Goal: Task Accomplishment & Management: Manage account settings

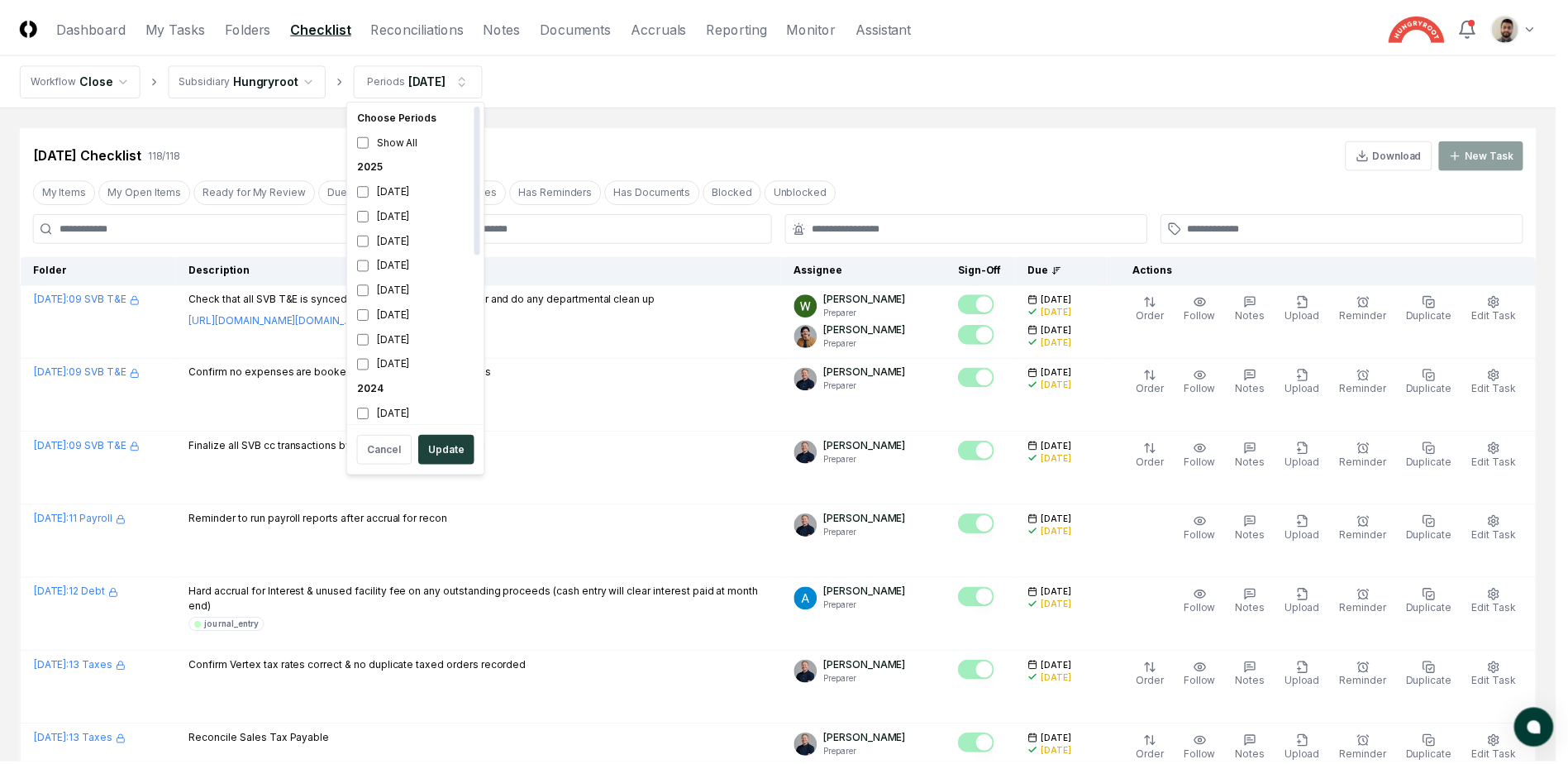
scroll to position [5, 0]
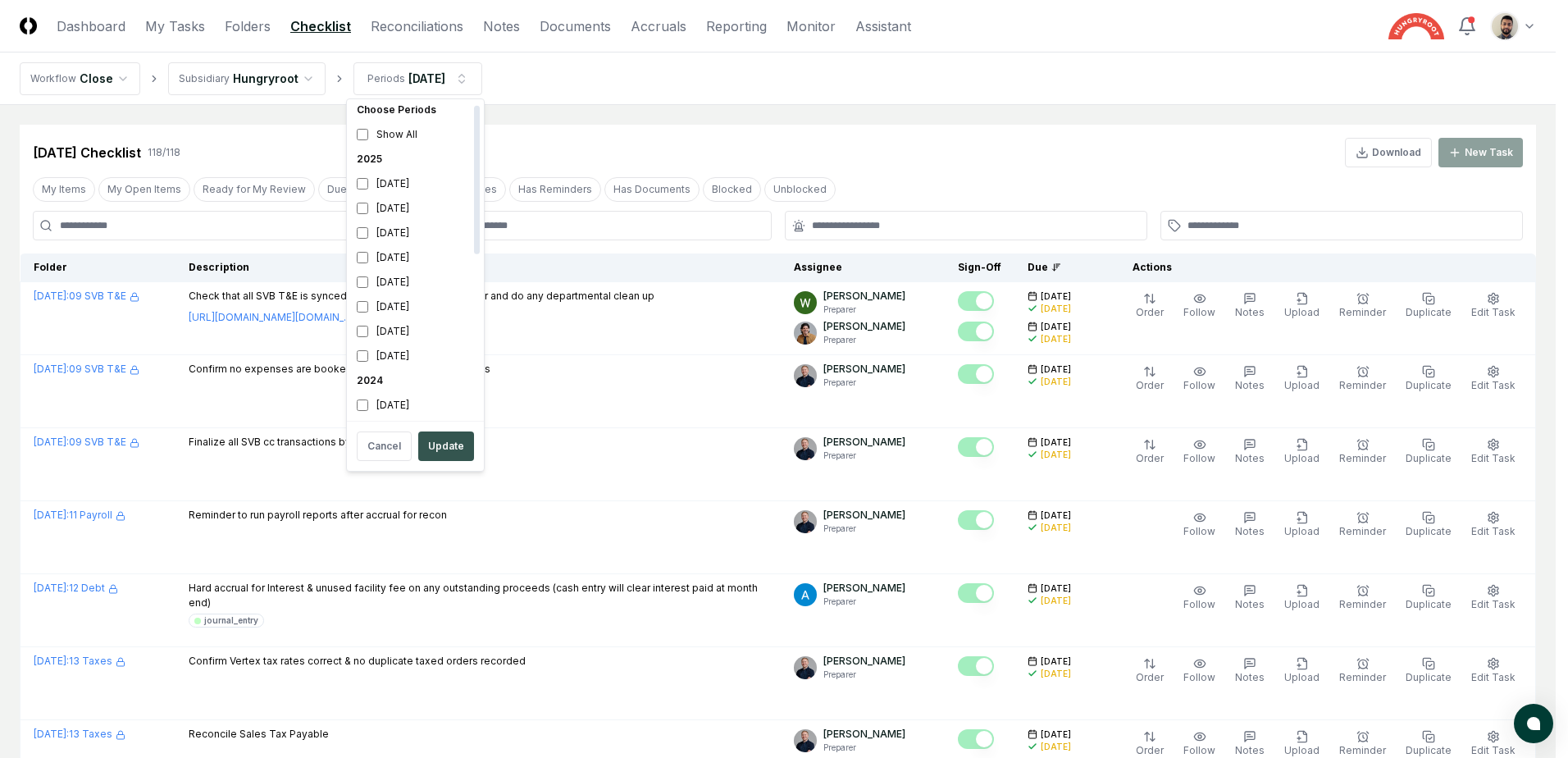
click at [450, 454] on button "Update" at bounding box center [446, 446] width 56 height 29
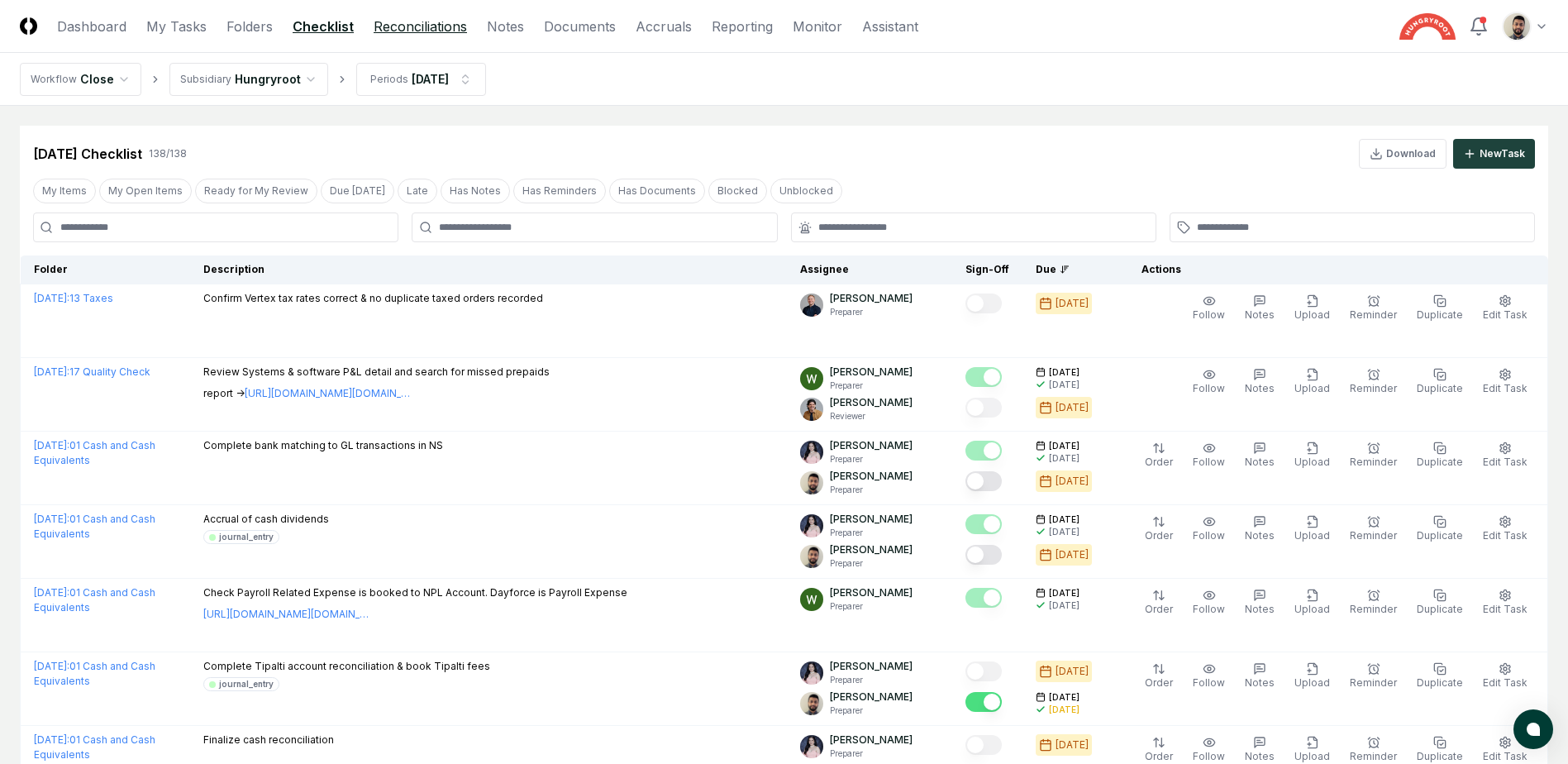
click at [449, 29] on link "Reconciliations" at bounding box center [420, 27] width 94 height 20
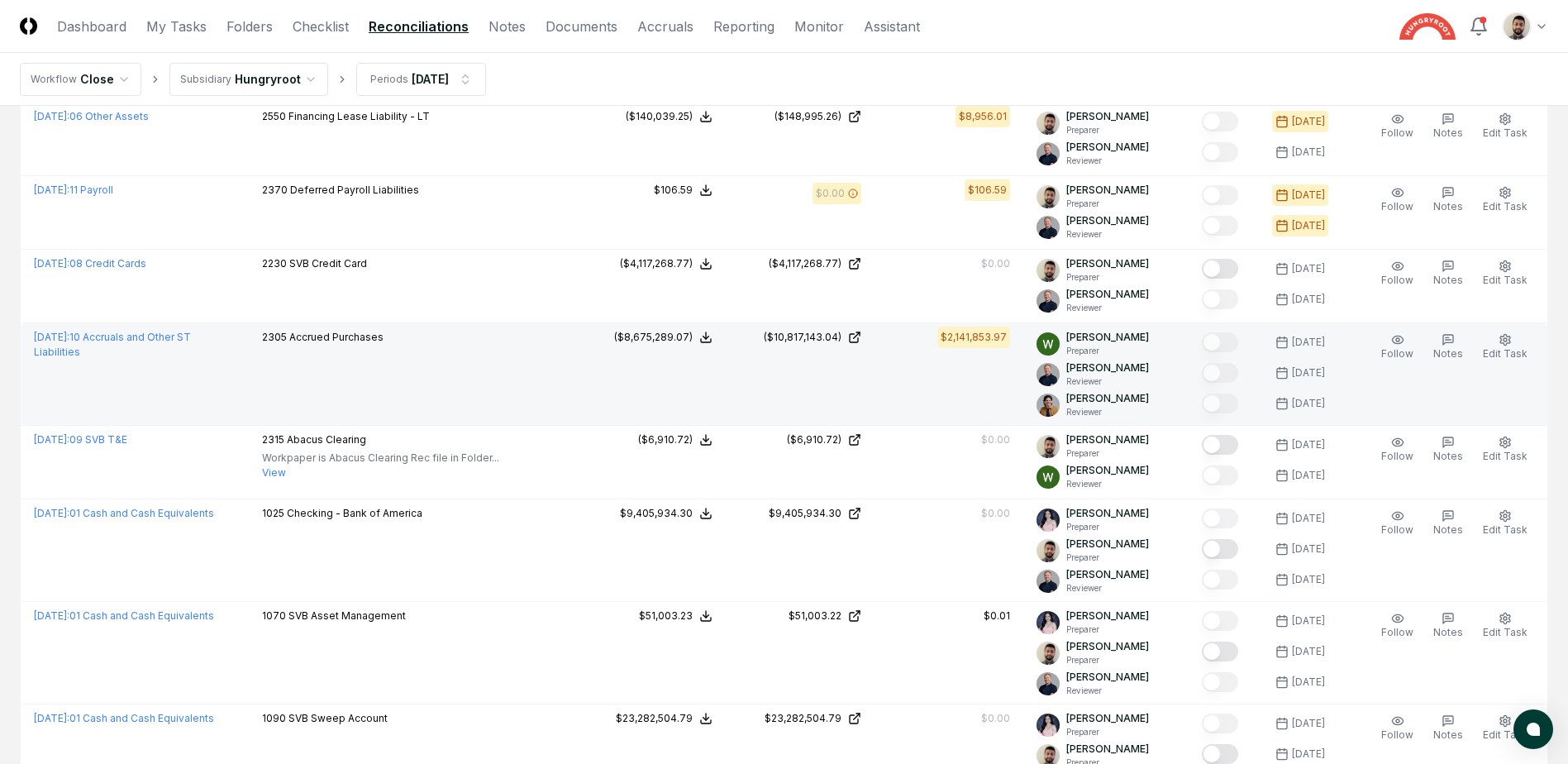
scroll to position [1157, 0]
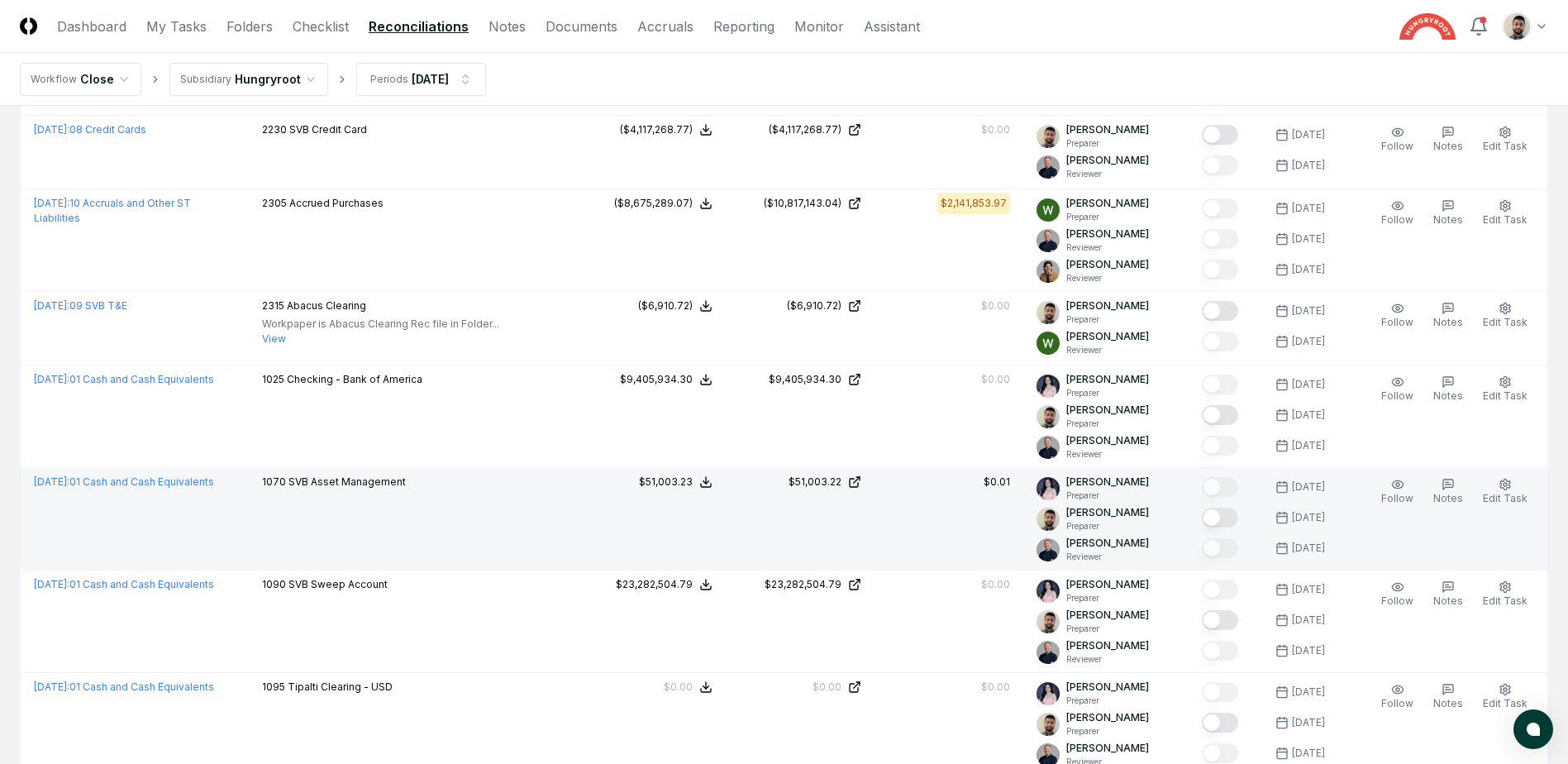
click at [1238, 520] on button "Mark complete" at bounding box center [1219, 518] width 37 height 20
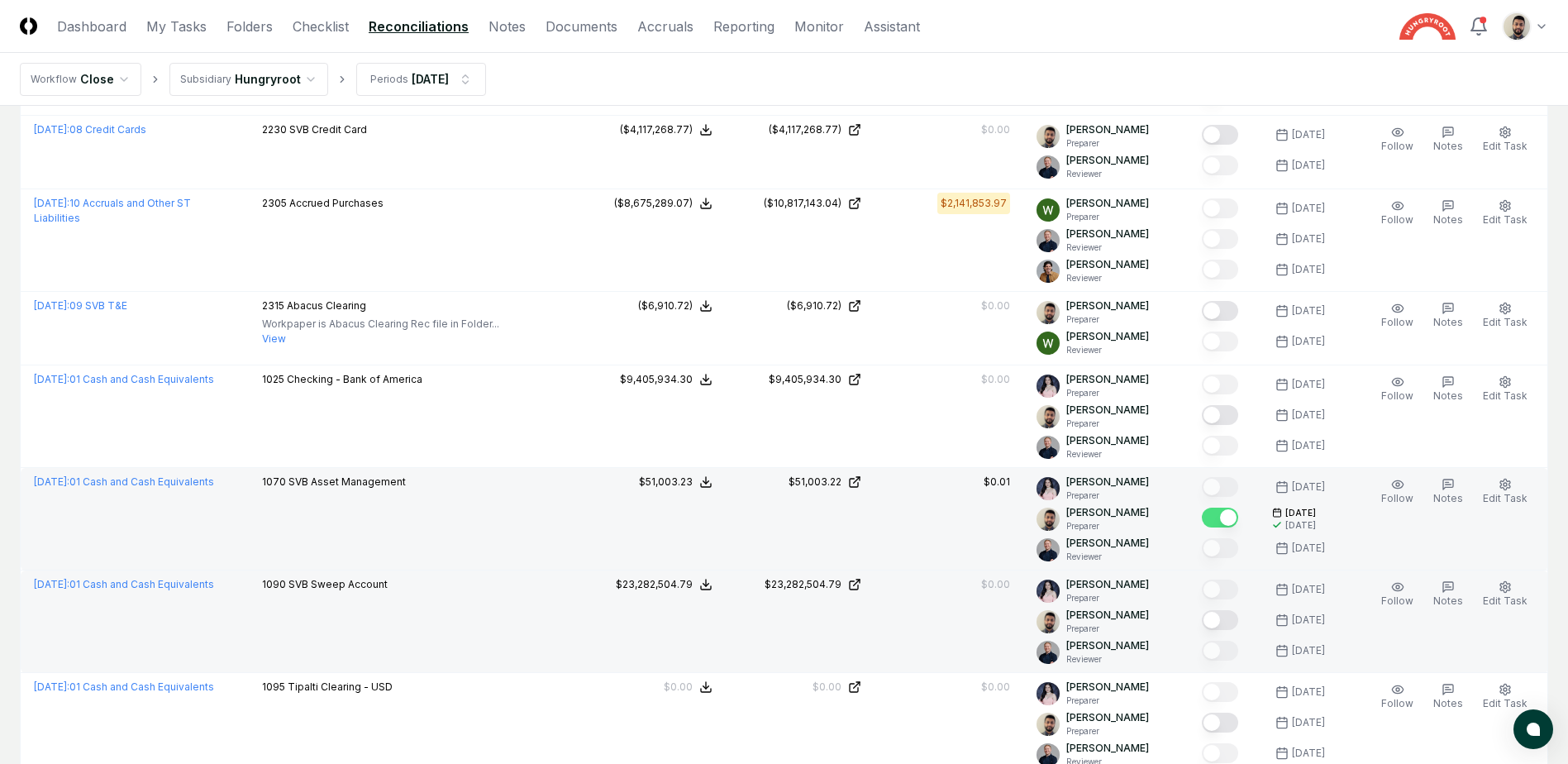
click at [1238, 619] on button "Mark complete" at bounding box center [1219, 620] width 37 height 20
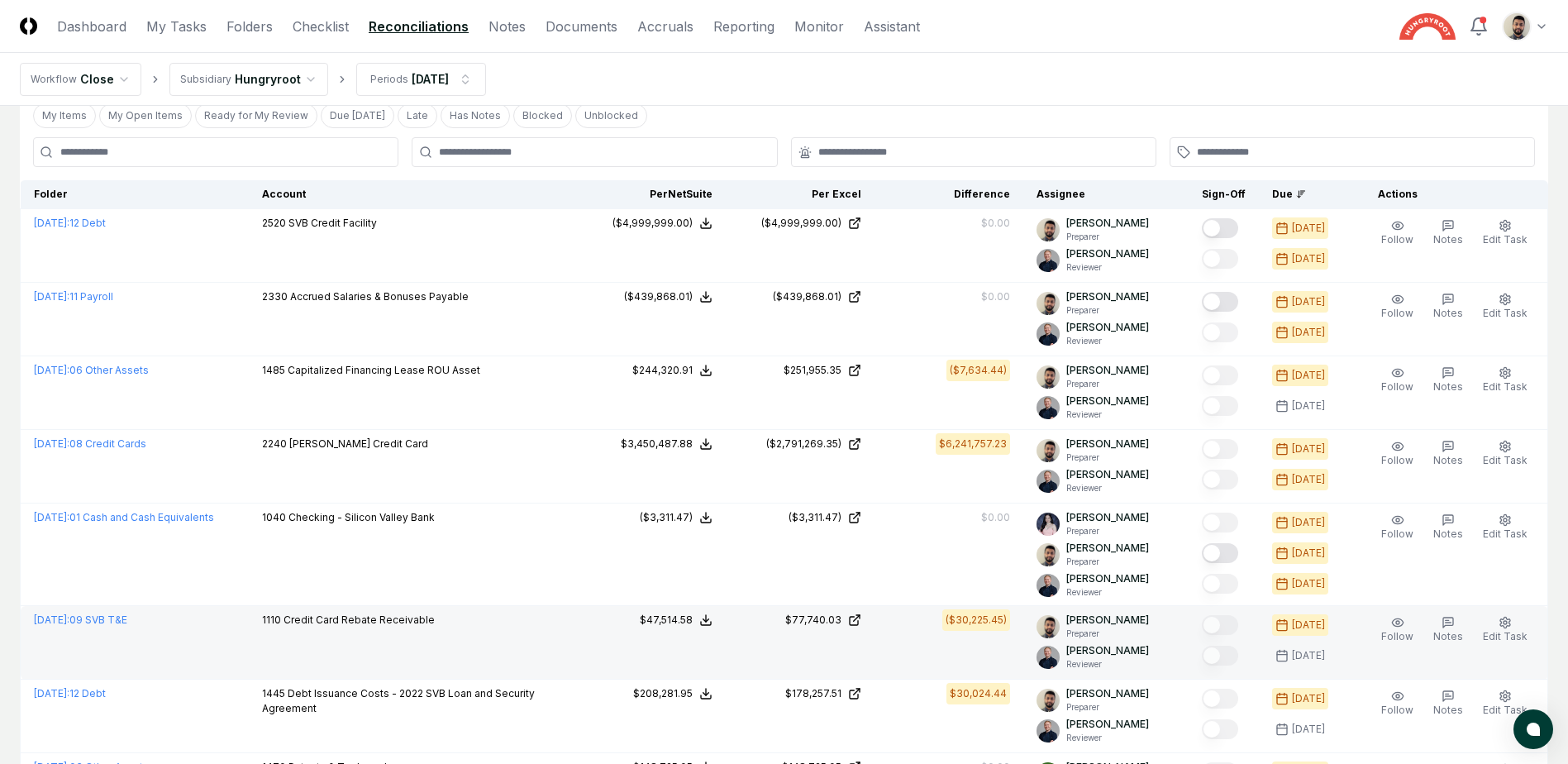
scroll to position [0, 0]
